Goal: Transaction & Acquisition: Purchase product/service

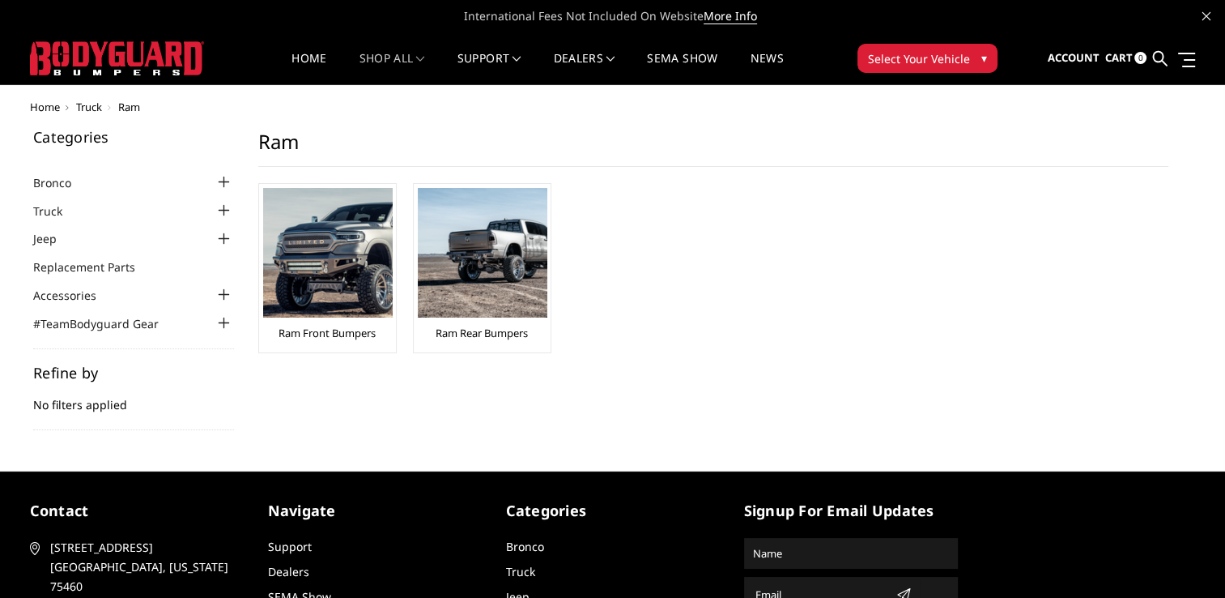
click at [343, 330] on link "Ram Front Bumpers" at bounding box center [327, 333] width 97 height 15
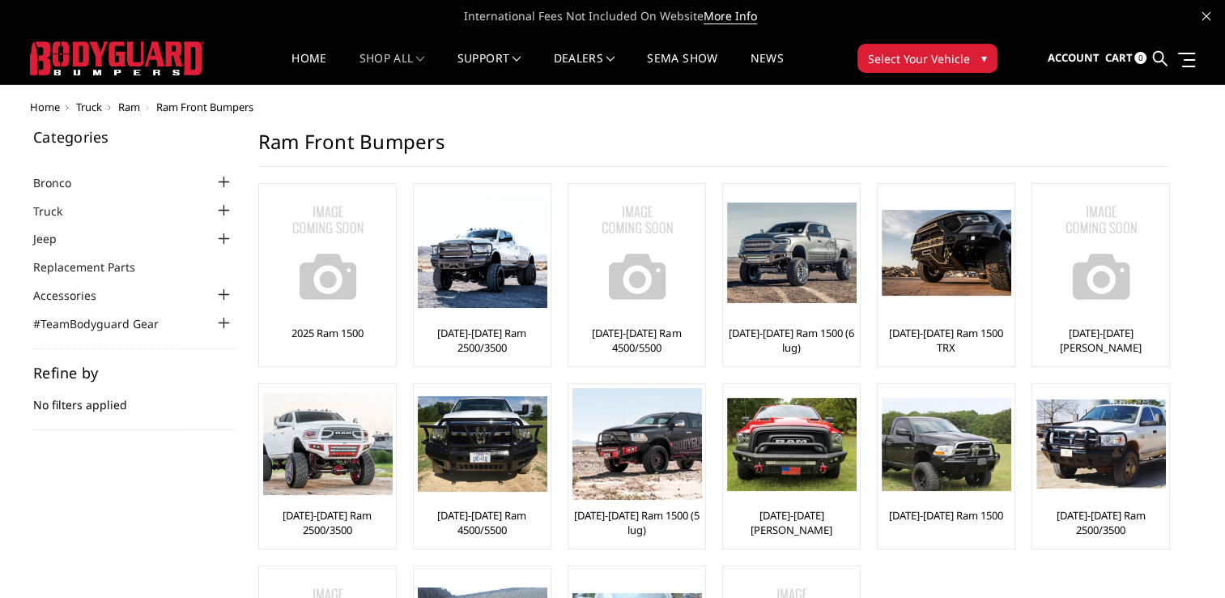
click at [349, 514] on link "[DATE]-[DATE] Ram 2500/3500" at bounding box center [327, 522] width 129 height 29
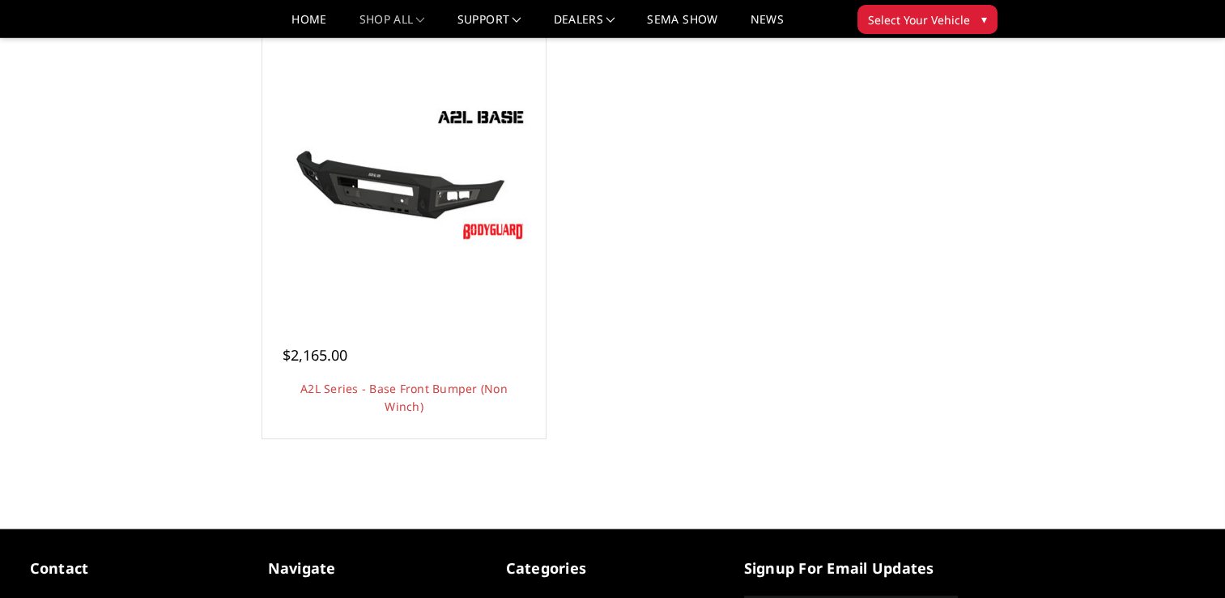
scroll to position [599, 0]
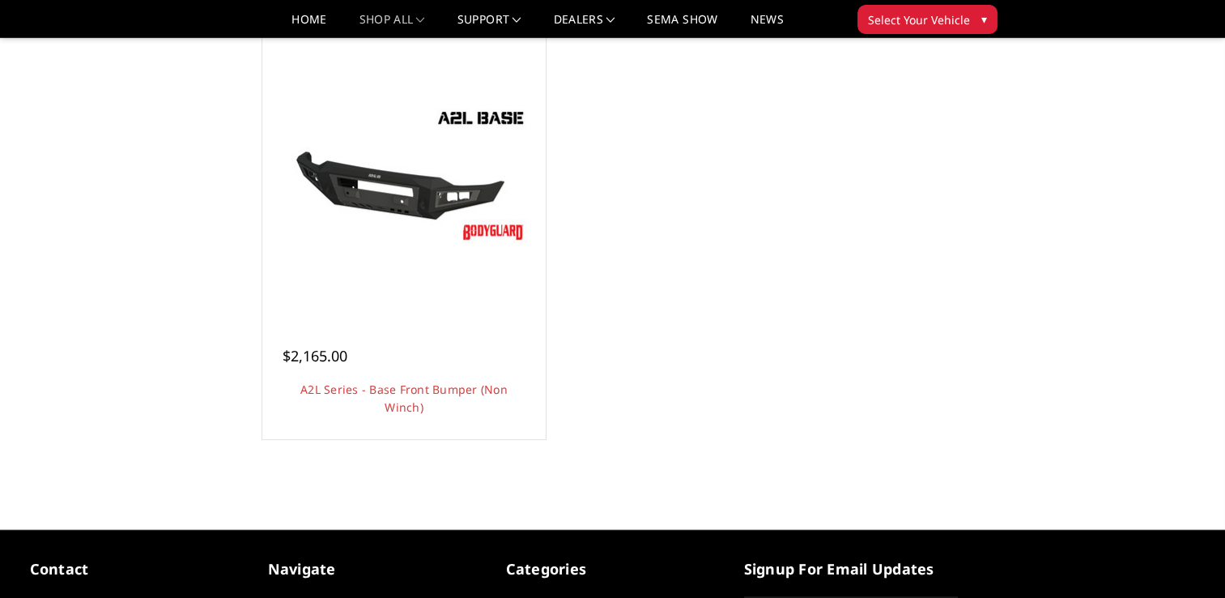
click at [421, 228] on img at bounding box center [404, 175] width 259 height 146
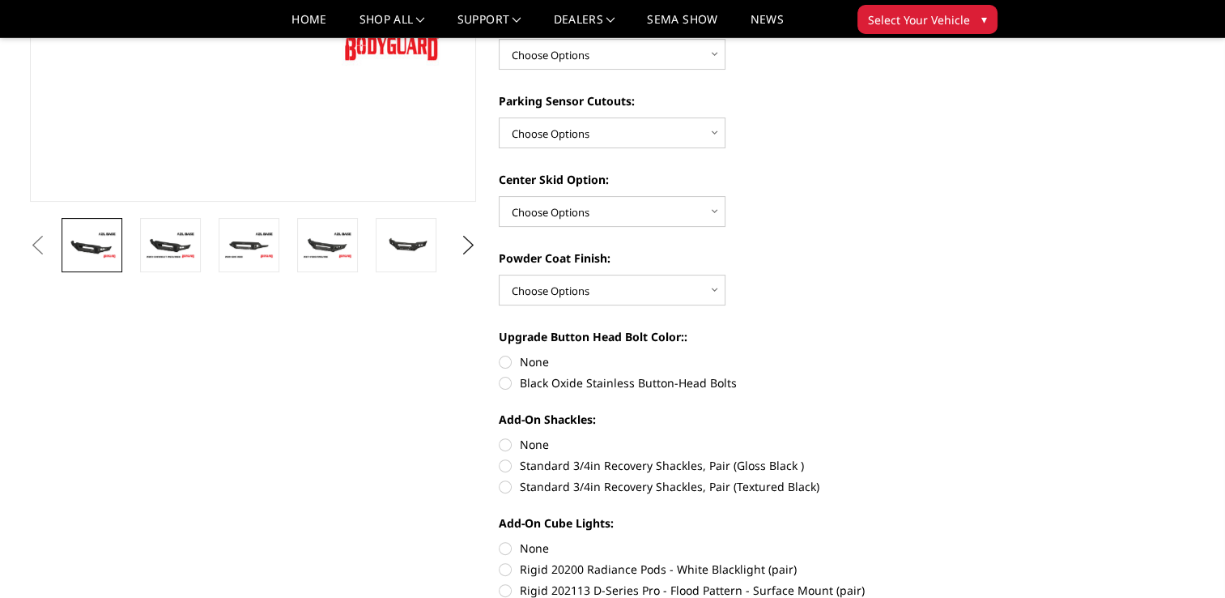
scroll to position [369, 0]
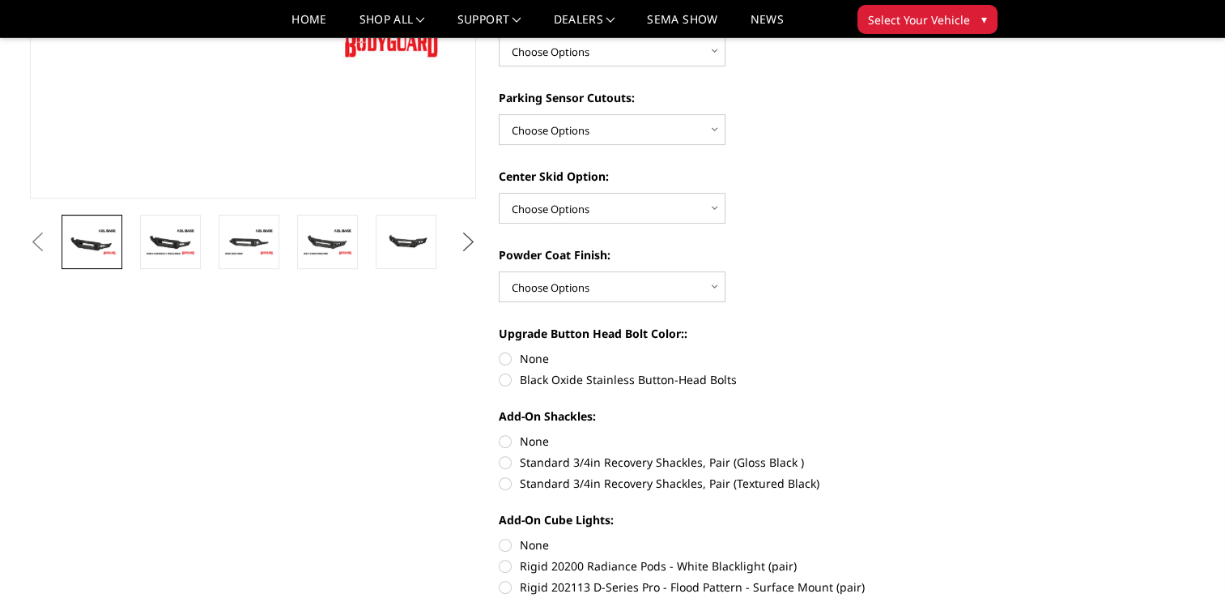
click at [471, 237] on button "Next" at bounding box center [468, 242] width 24 height 24
click at [468, 245] on button "Next" at bounding box center [468, 242] width 24 height 24
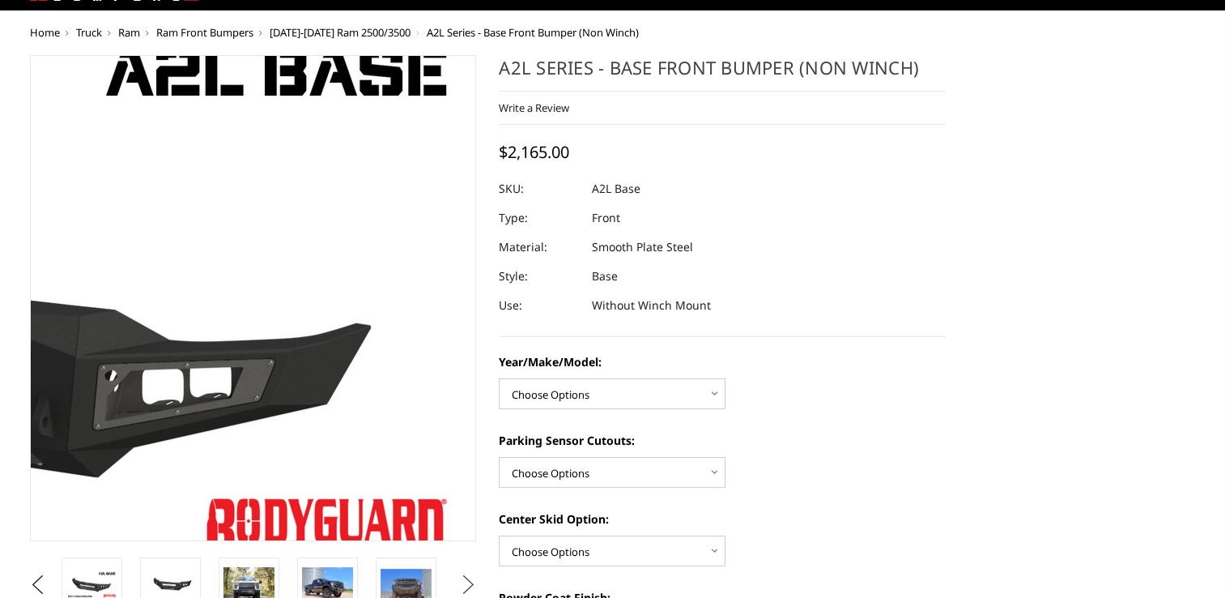
scroll to position [0, 0]
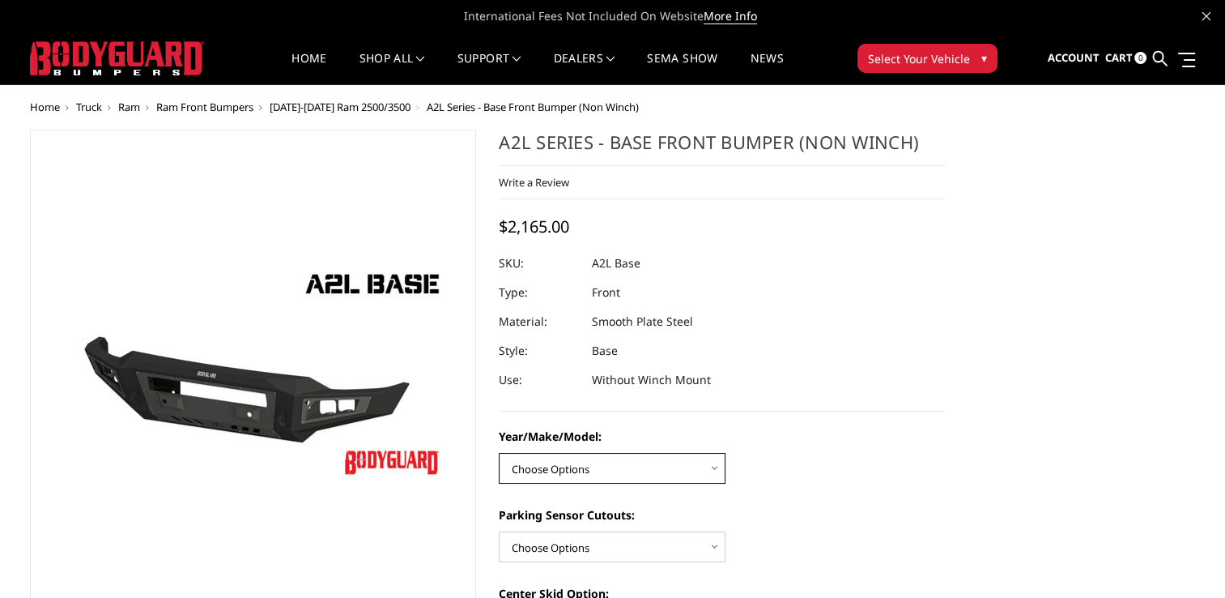
click at [601, 475] on select "Choose Options Chevrolet 15-19 2500/3500 Chevrolet 19-21 1500 Chevrolet 15-20 C…" at bounding box center [612, 468] width 227 height 31
select select "4343"
click at [499, 453] on select "Choose Options Chevrolet 15-19 2500/3500 Chevrolet 19-21 1500 Chevrolet 15-20 C…" at bounding box center [612, 468] width 227 height 31
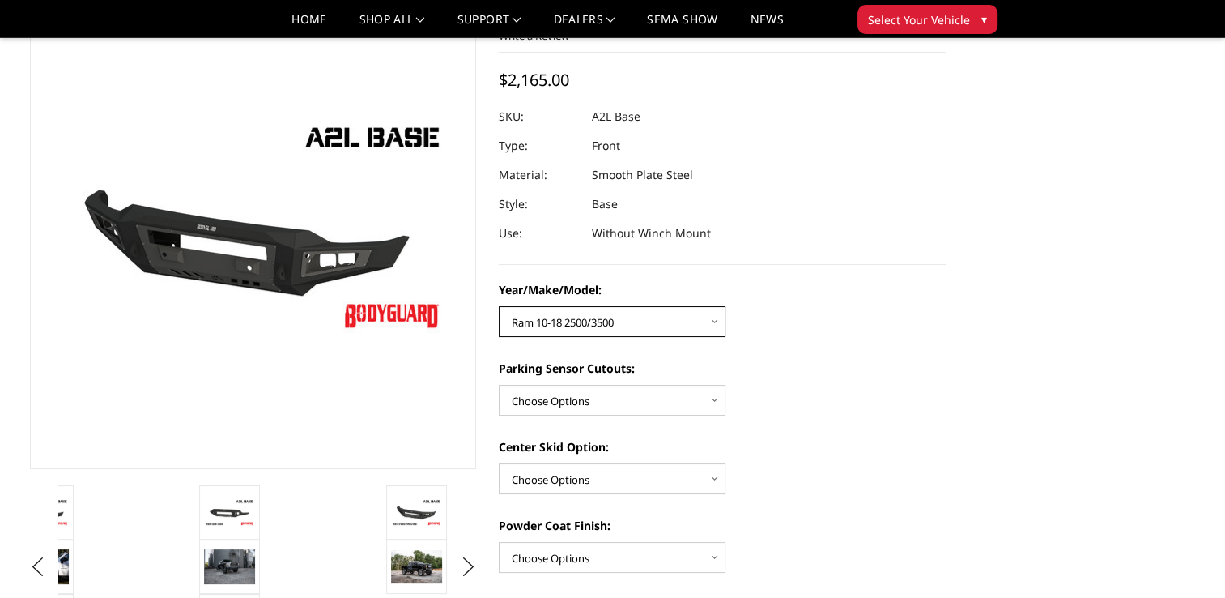
scroll to position [103, 0]
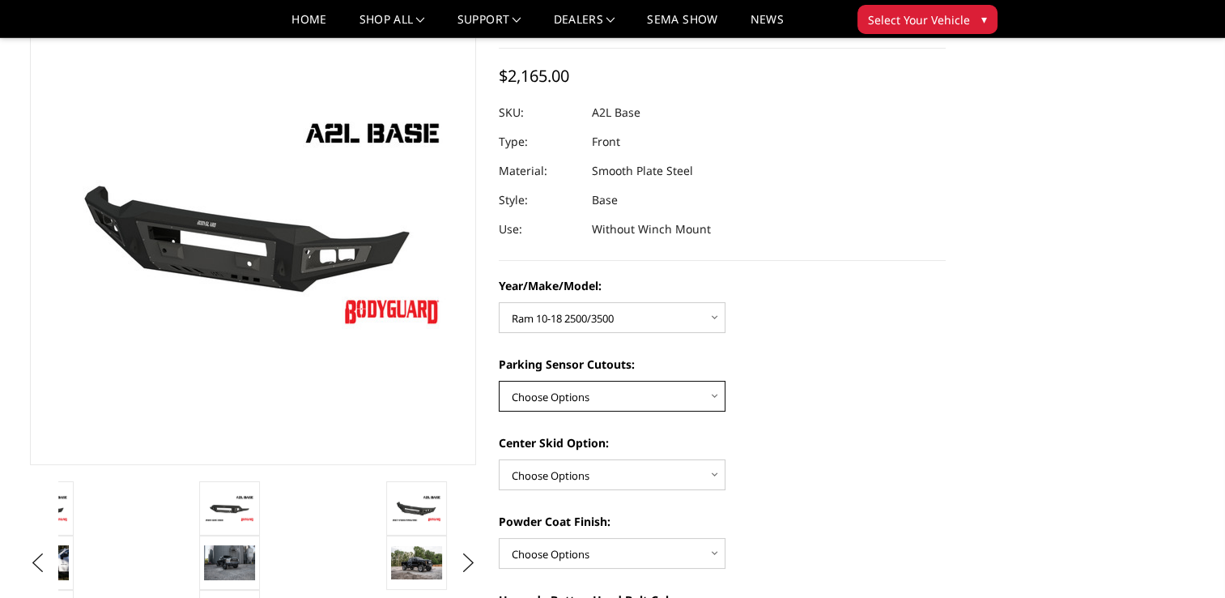
click at [710, 398] on select "Choose Options Yes - With Parking Sensor Cutouts No - Without Parking Sensor Cu…" at bounding box center [612, 396] width 227 height 31
select select "4328"
click at [499, 381] on select "Choose Options Yes - With Parking Sensor Cutouts No - Without Parking Sensor Cu…" at bounding box center [612, 396] width 227 height 31
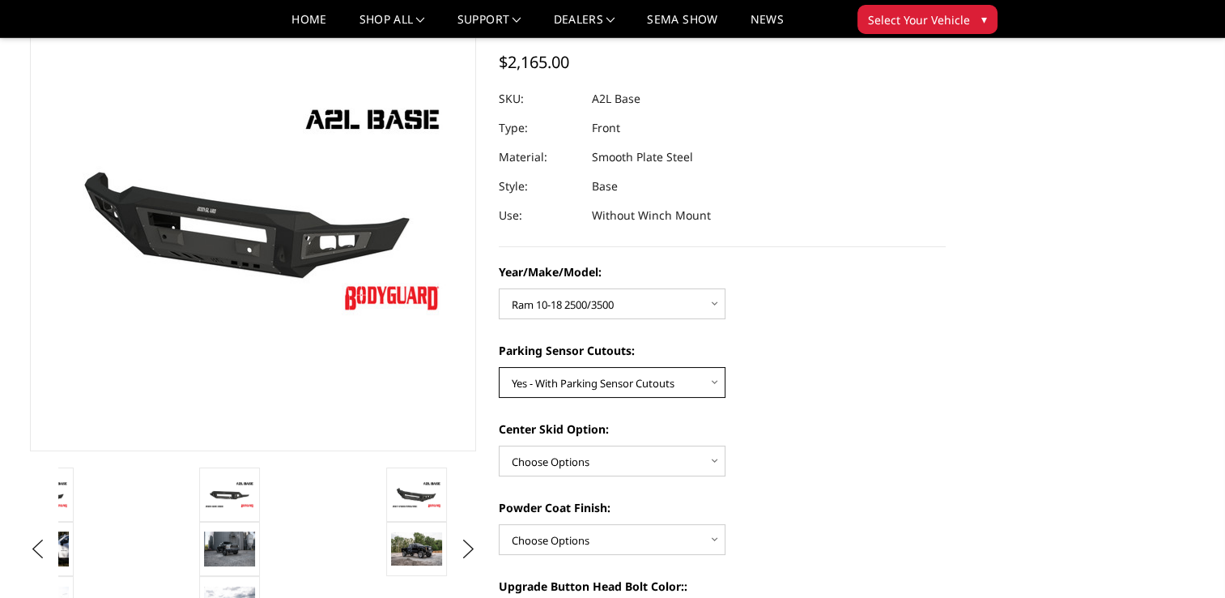
scroll to position [123, 0]
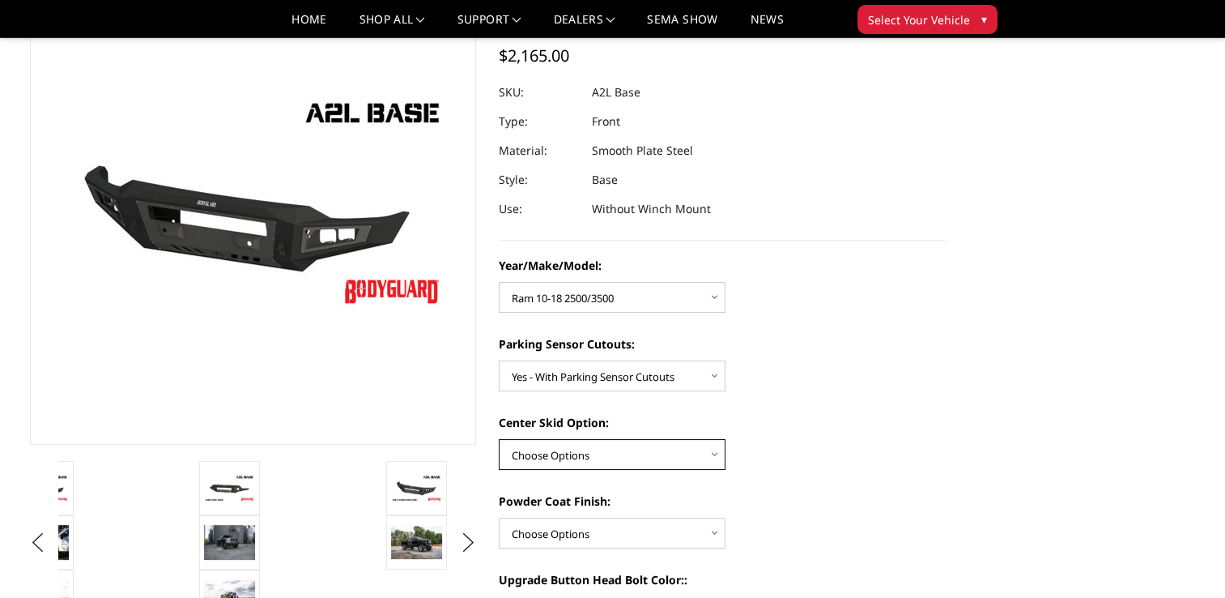
click at [671, 449] on select "Choose Options Single Light Bar Cutout" at bounding box center [612, 454] width 227 height 31
select select "4304"
click at [499, 439] on select "Choose Options Single Light Bar Cutout" at bounding box center [612, 454] width 227 height 31
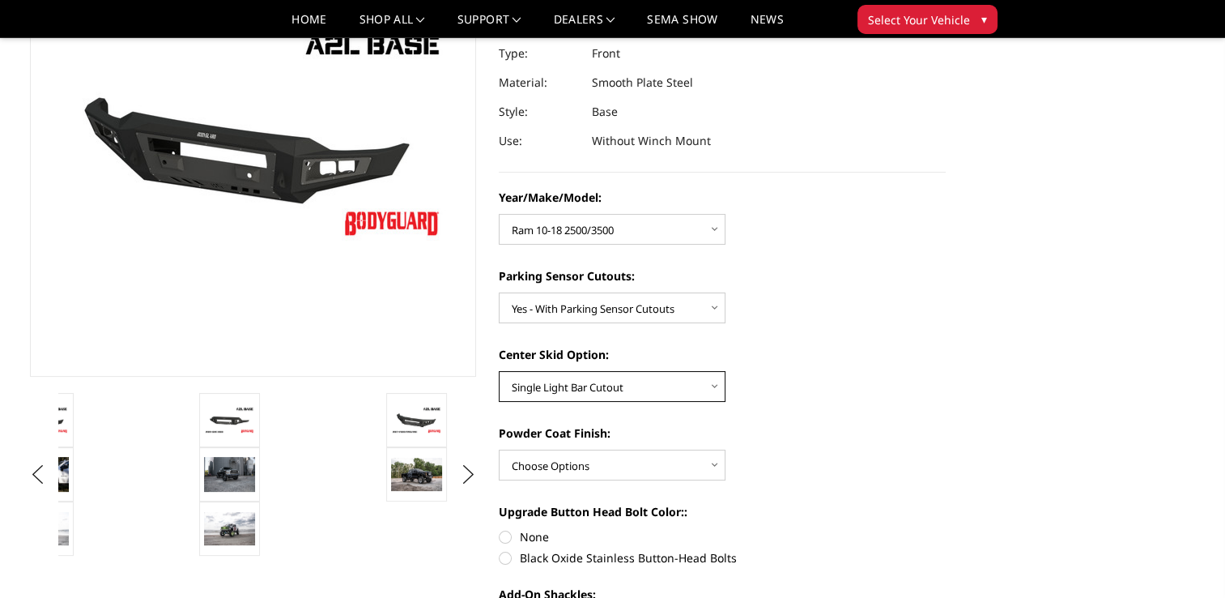
scroll to position [193, 0]
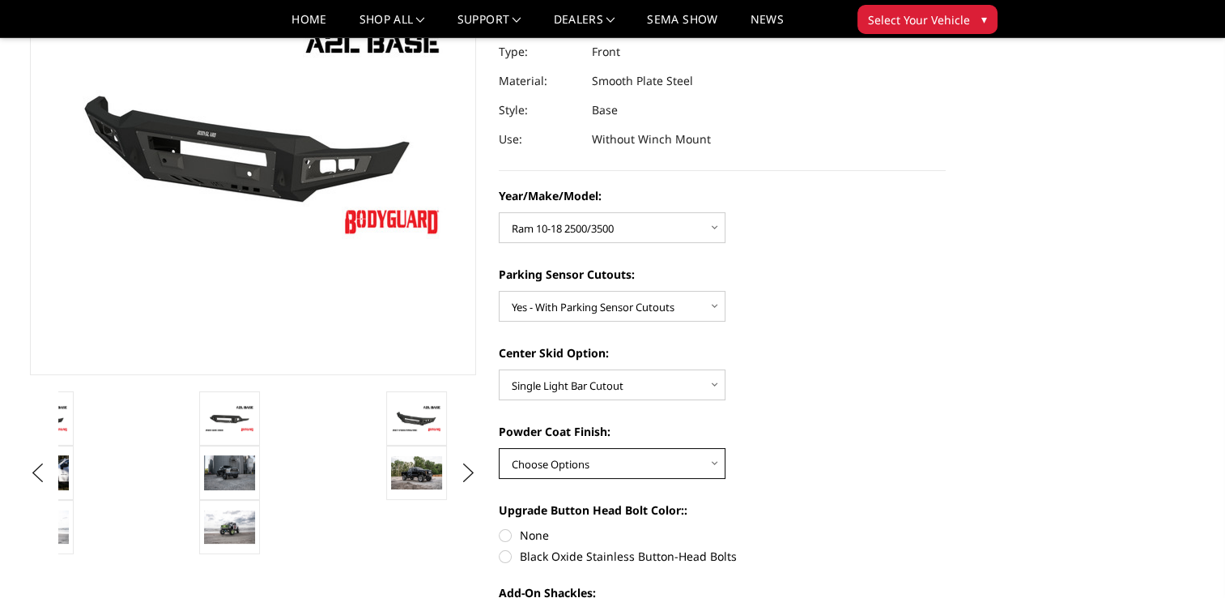
click at [640, 471] on select "Choose Options Bare metal (included) Texture Black Powder Coat" at bounding box center [612, 463] width 227 height 31
select select "4285"
click at [499, 448] on select "Choose Options Bare metal (included) Texture Black Powder Coat" at bounding box center [612, 463] width 227 height 31
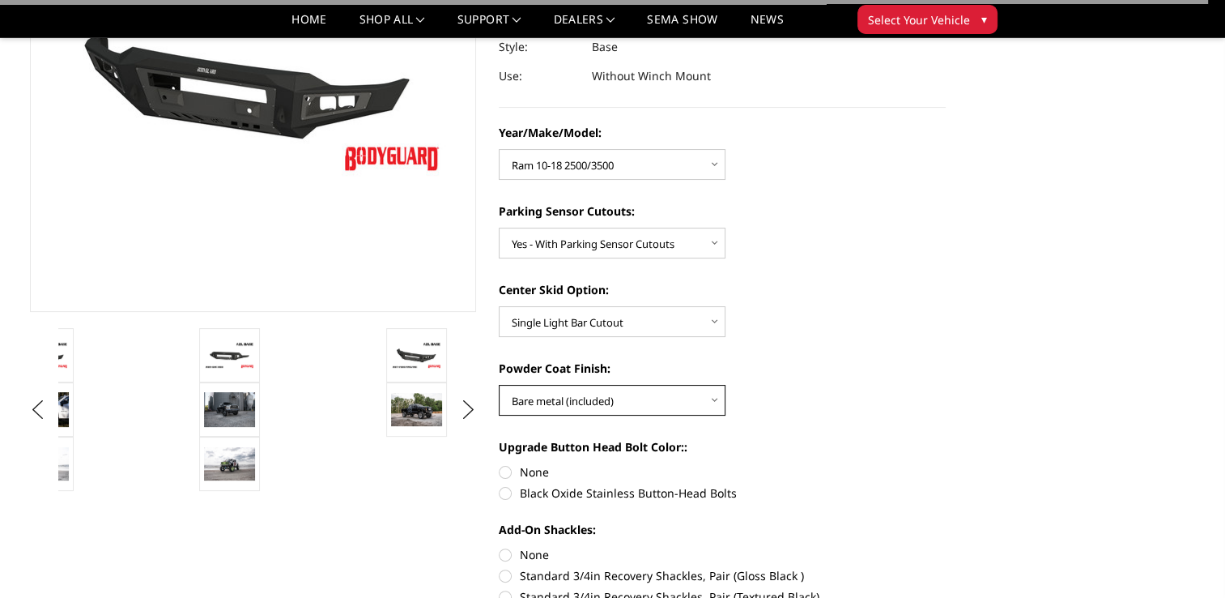
scroll to position [272, 0]
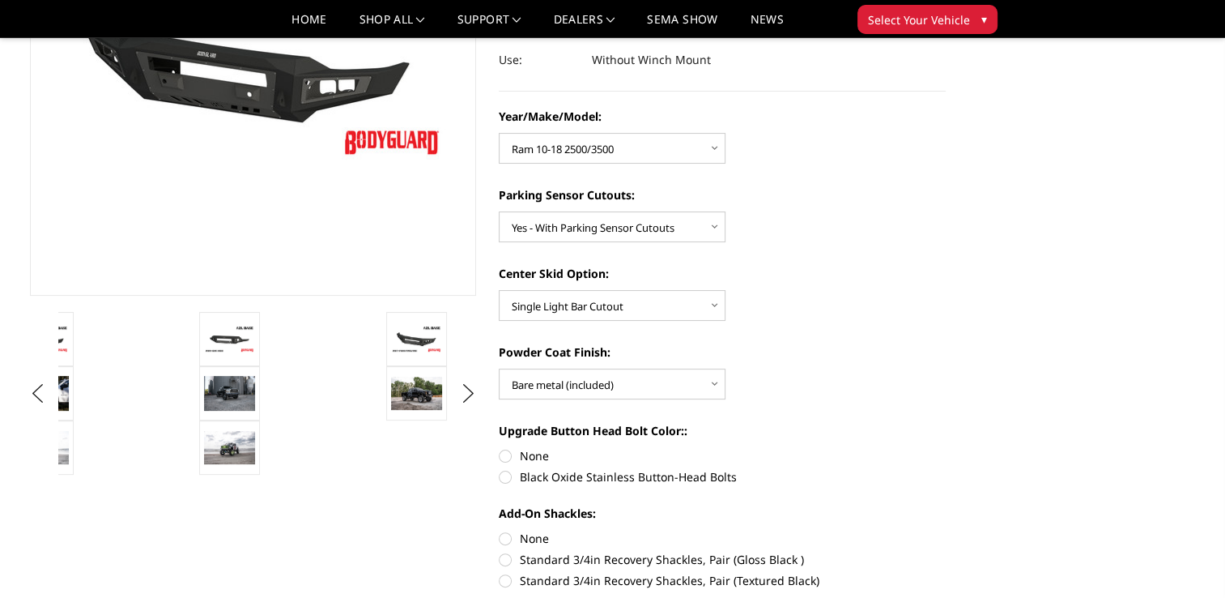
click at [506, 458] on label "None" at bounding box center [722, 455] width 447 height 17
click at [500, 448] on input "None" at bounding box center [499, 447] width 1 height 1
radio input "true"
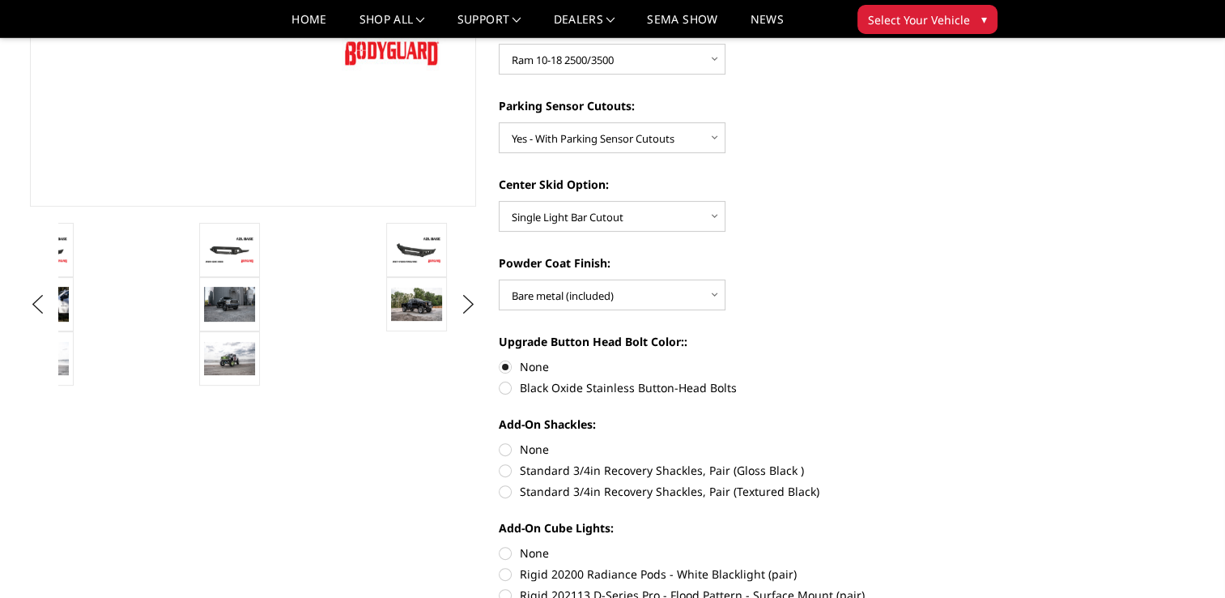
scroll to position [364, 0]
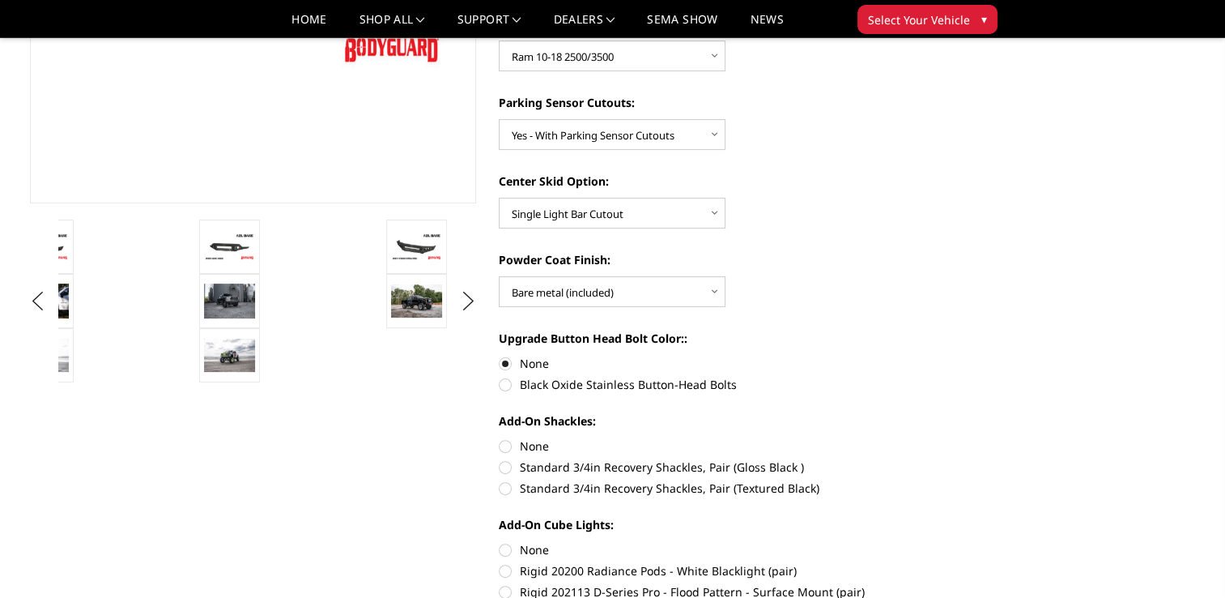
click at [502, 445] on label "None" at bounding box center [722, 445] width 447 height 17
click at [500, 438] on input "None" at bounding box center [499, 437] width 1 height 1
radio input "true"
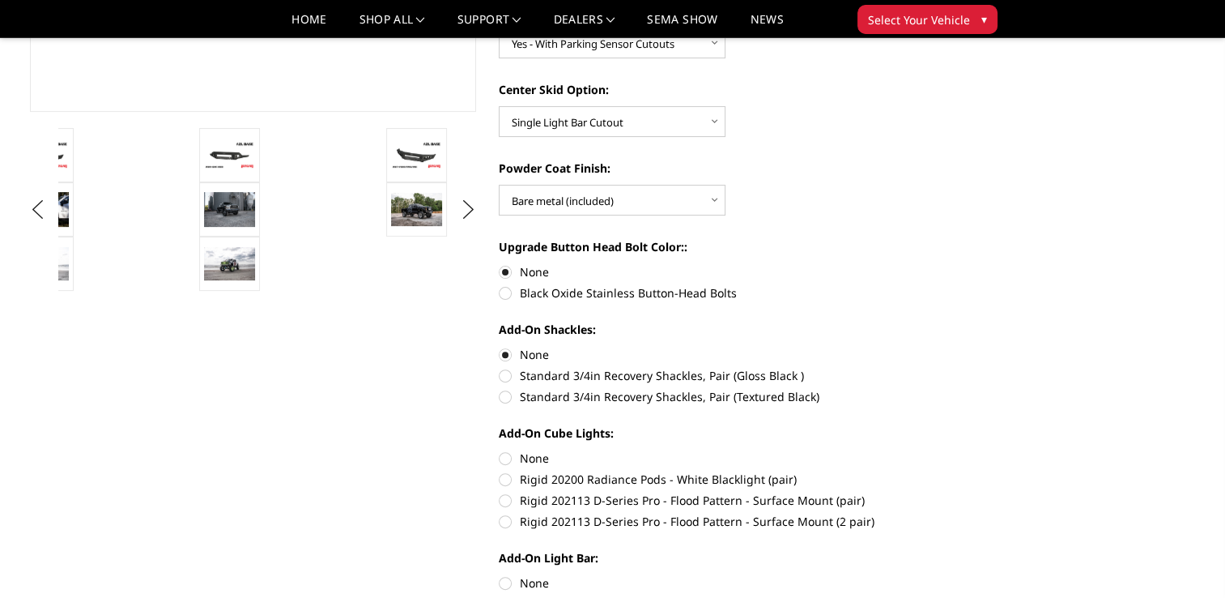
scroll to position [463, 0]
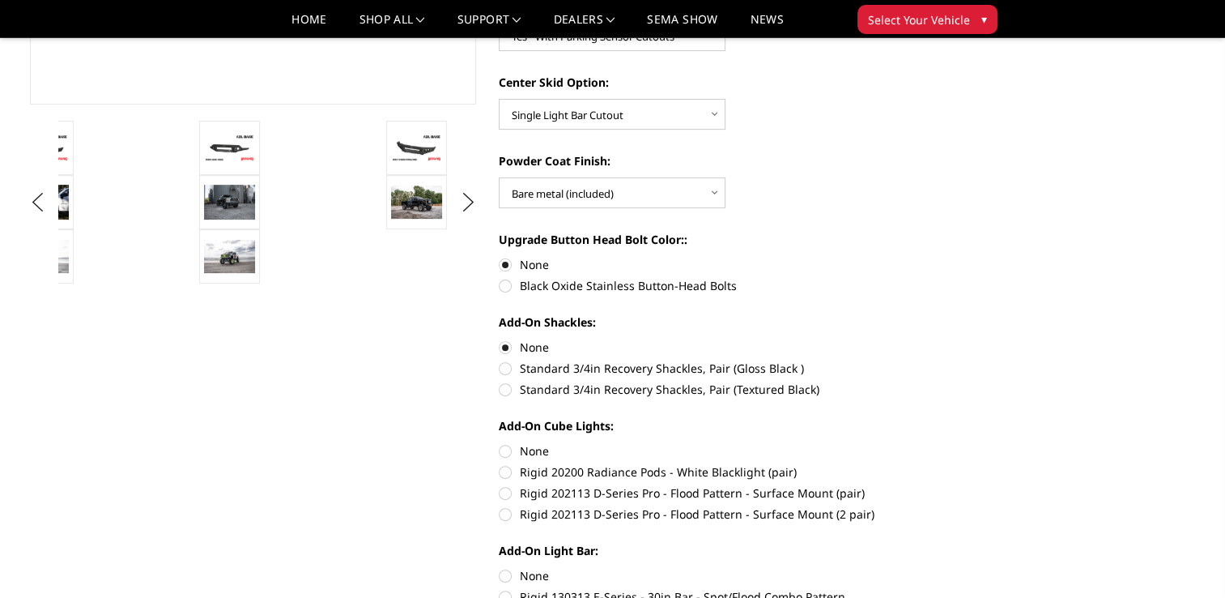
click at [512, 517] on label "Rigid 202113 D-Series Pro - Flood Pattern - Surface Mount (2 pair)" at bounding box center [722, 513] width 447 height 17
click at [946, 485] on input "Rigid 202113 D-Series Pro - Flood Pattern - Surface Mount (2 pair)" at bounding box center [946, 484] width 1 height 1
radio input "true"
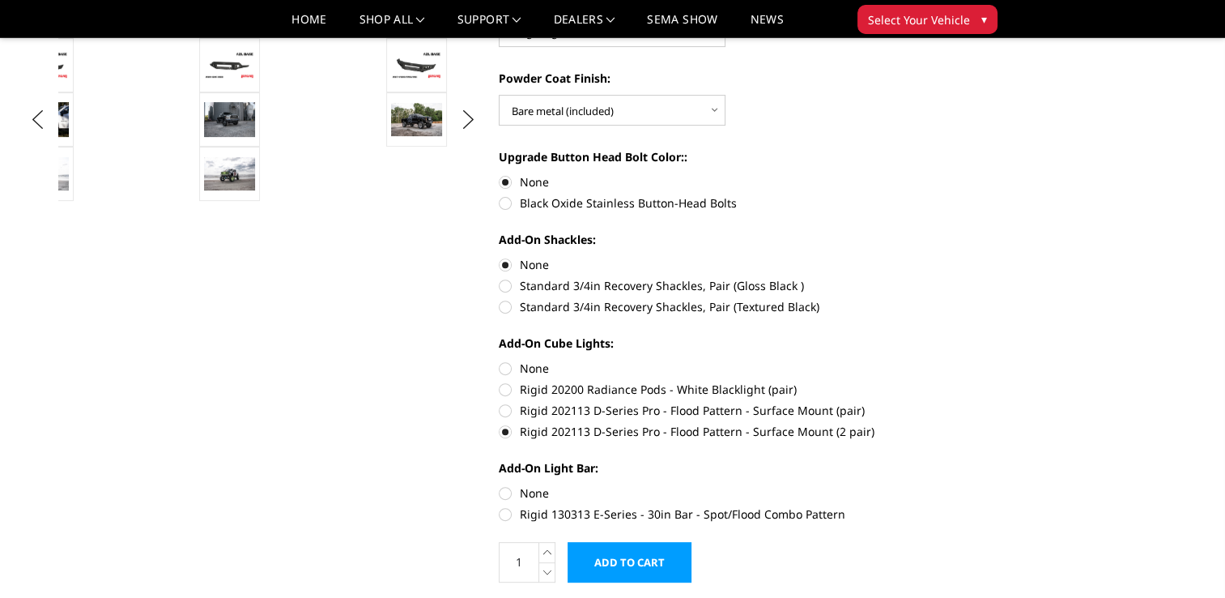
scroll to position [547, 0]
click at [503, 508] on label "Rigid 130313 E-Series - 30in Bar - Spot/Flood Combo Pattern" at bounding box center [722, 513] width 447 height 17
click at [946, 484] on input "Rigid 130313 E-Series - 30in Bar - Spot/Flood Combo Pattern" at bounding box center [946, 484] width 1 height 1
radio input "true"
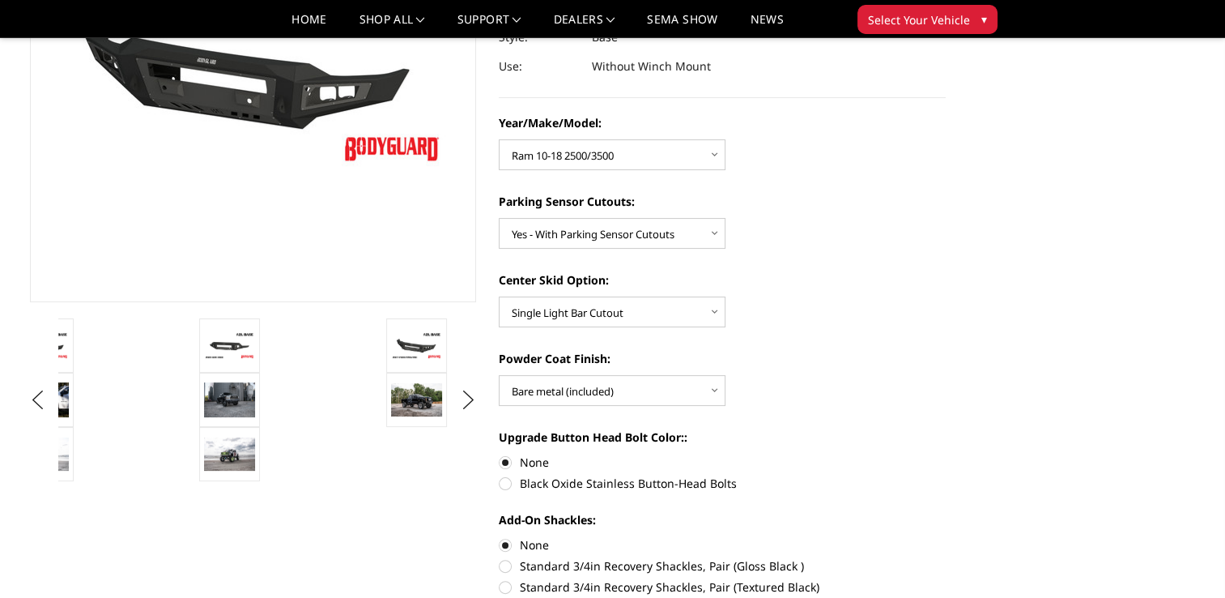
scroll to position [271, 0]
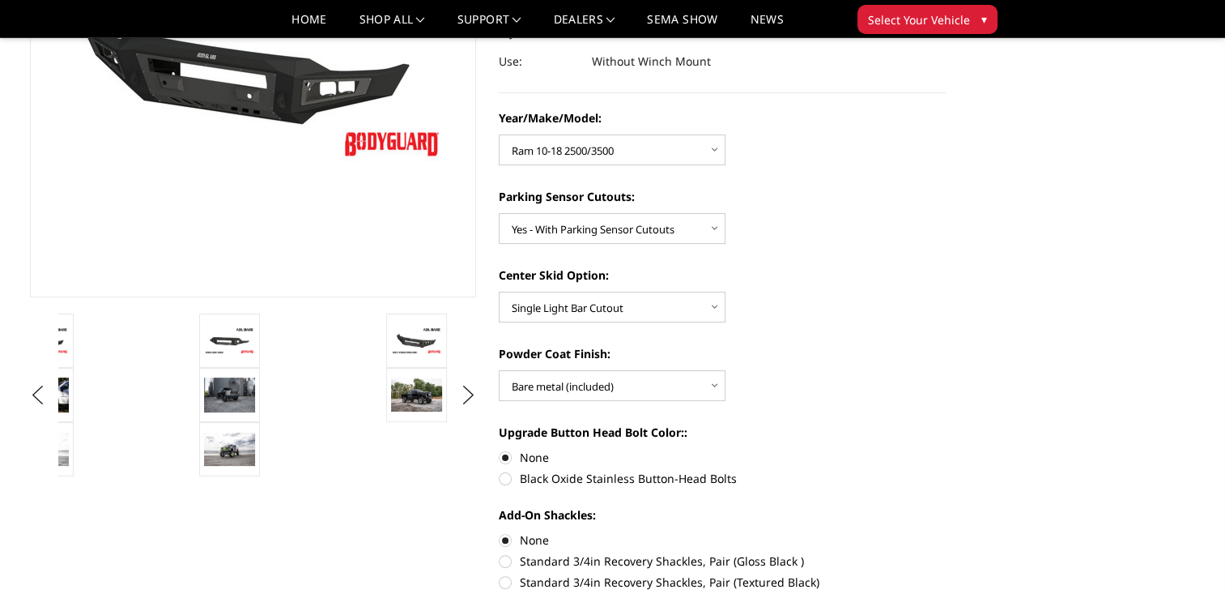
click at [424, 399] on img at bounding box center [416, 394] width 51 height 33
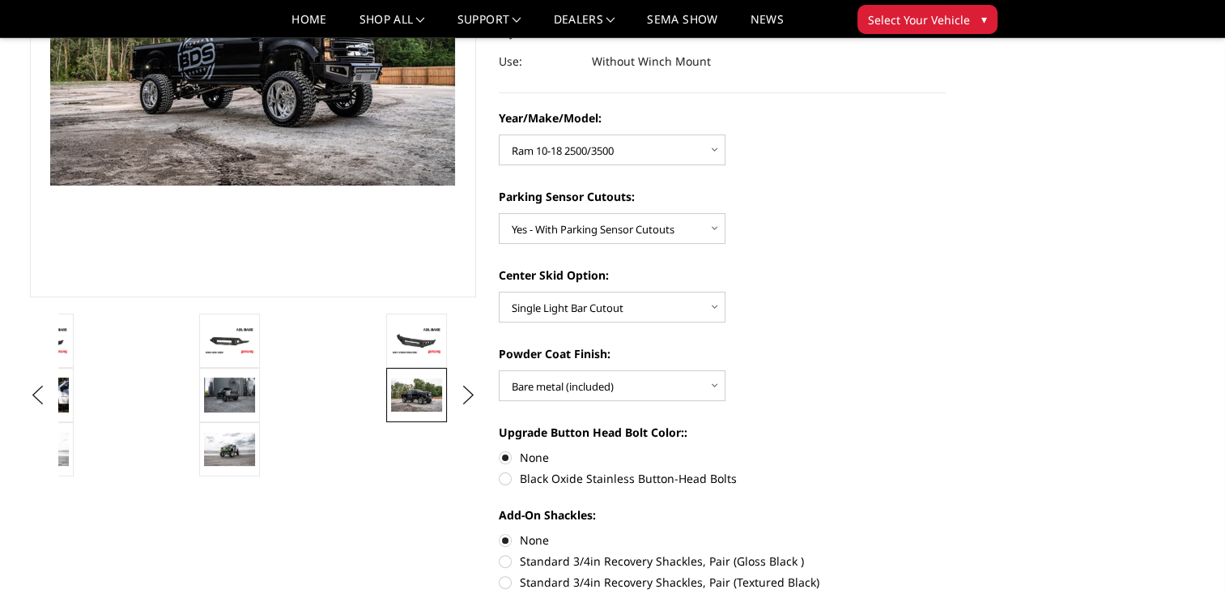
scroll to position [253, 0]
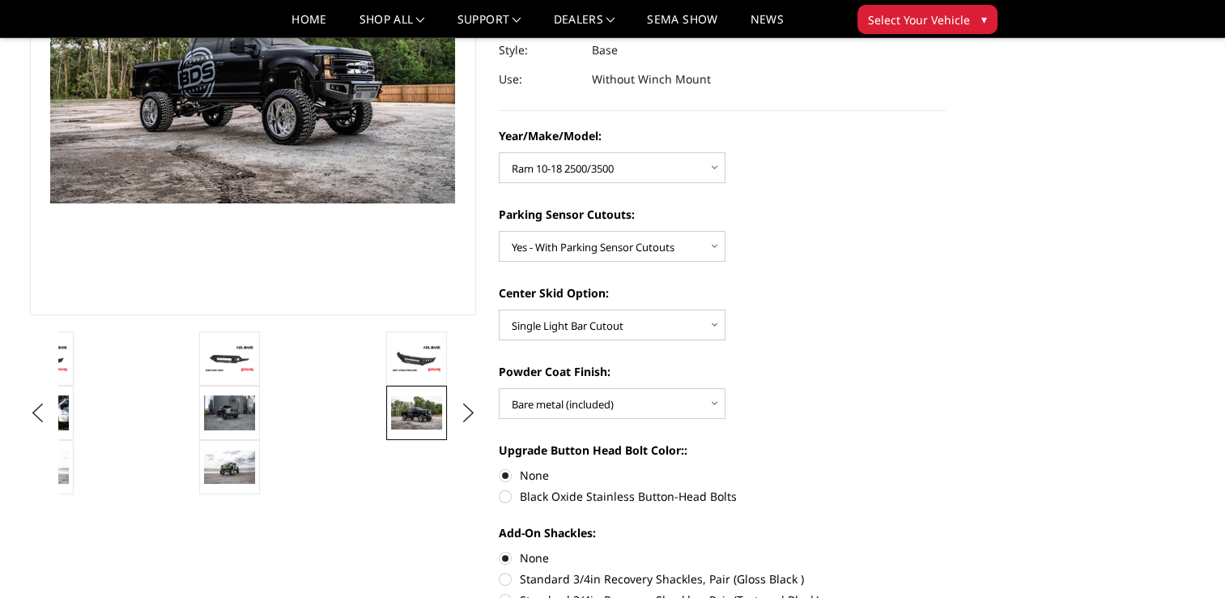
click at [237, 458] on img at bounding box center [229, 467] width 51 height 34
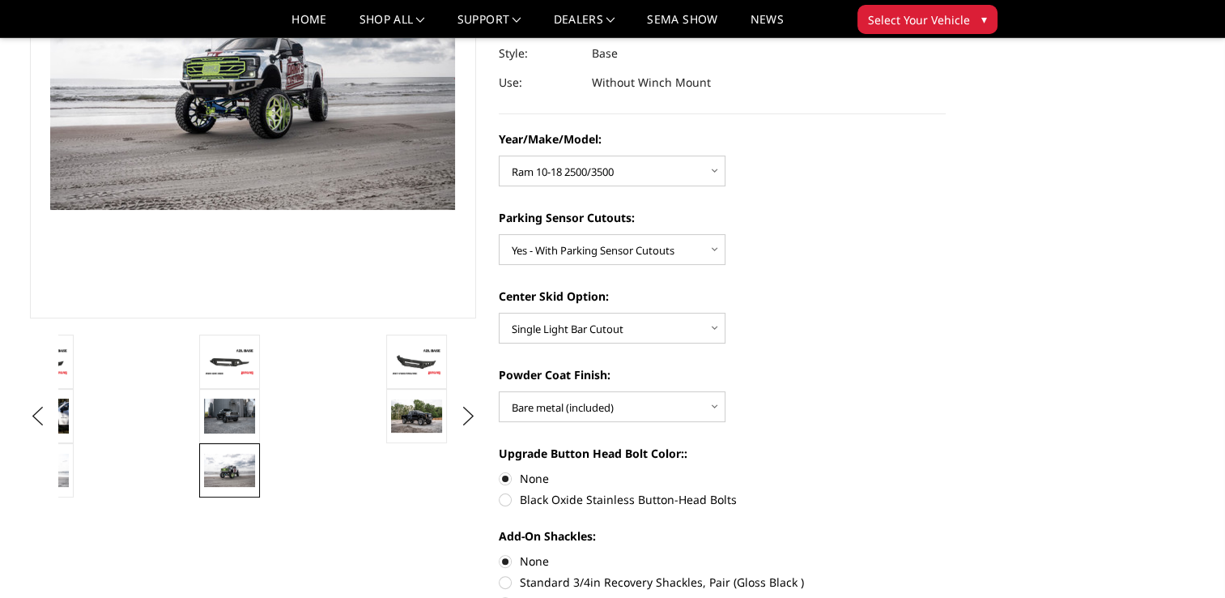
click at [237, 418] on img at bounding box center [229, 416] width 51 height 34
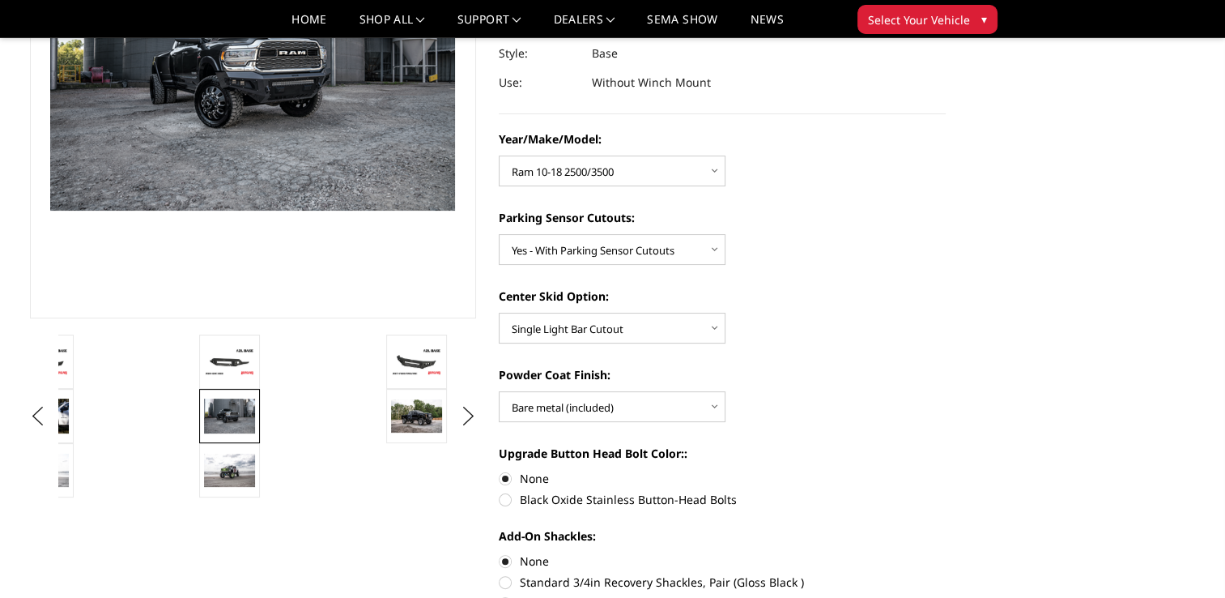
scroll to position [205, 0]
